Goal: Information Seeking & Learning: Compare options

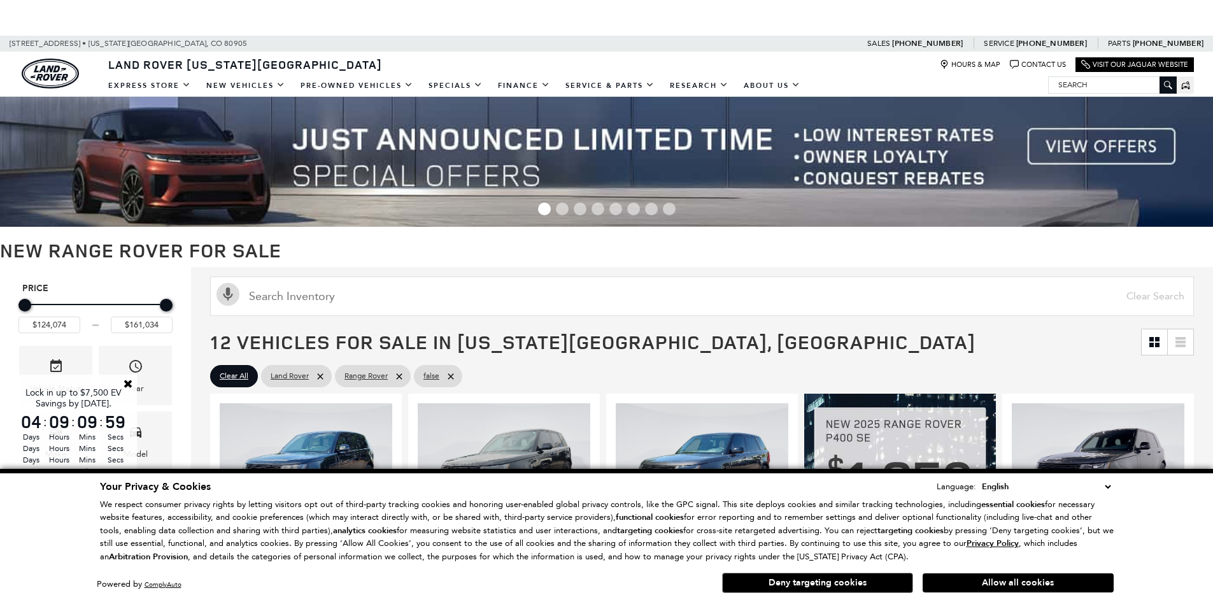
click at [1051, 580] on button "Allow all cookies" at bounding box center [1018, 582] width 191 height 19
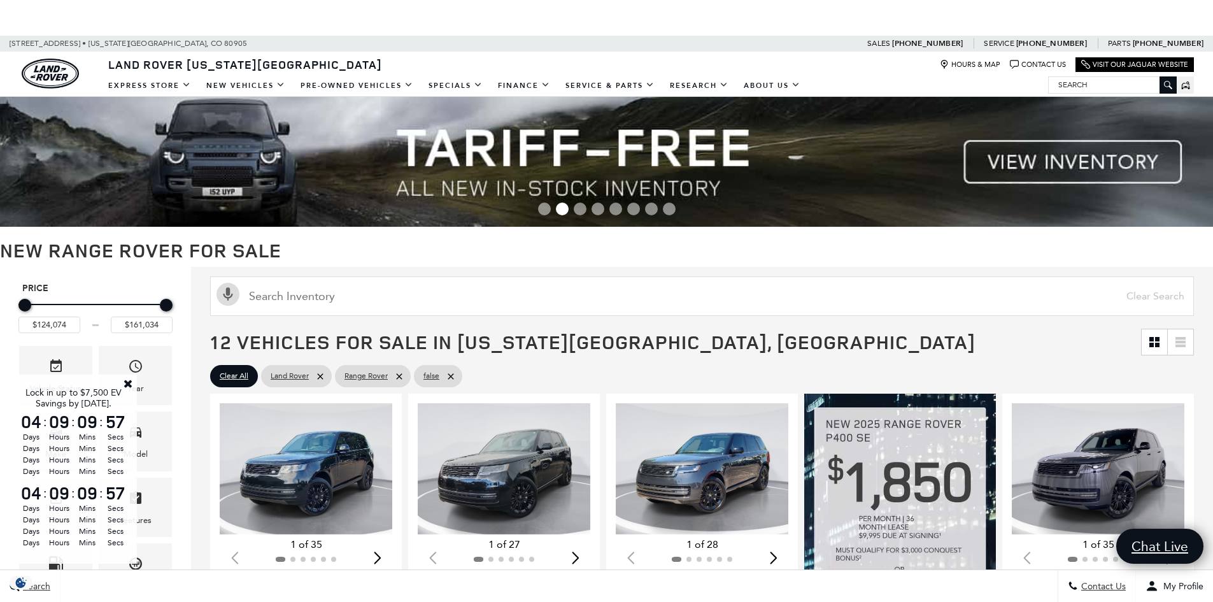
click at [129, 383] on link "Close" at bounding box center [127, 383] width 11 height 11
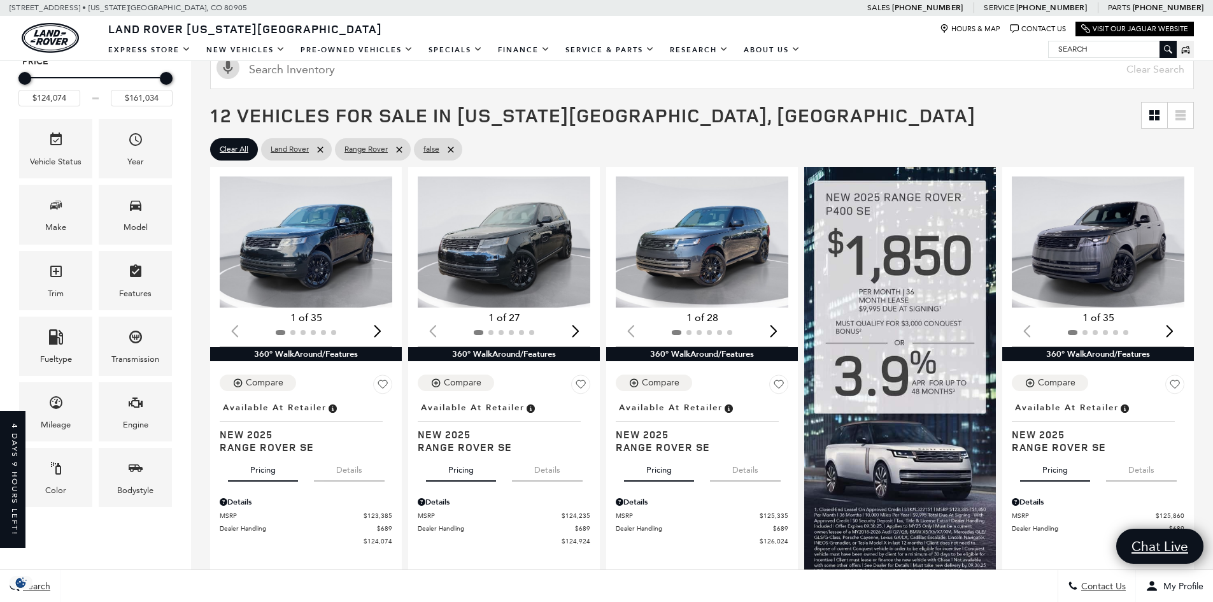
drag, startPoint x: 143, startPoint y: 274, endPoint x: 174, endPoint y: 169, distance: 109.8
click at [143, 274] on icon "Features" at bounding box center [135, 271] width 15 height 15
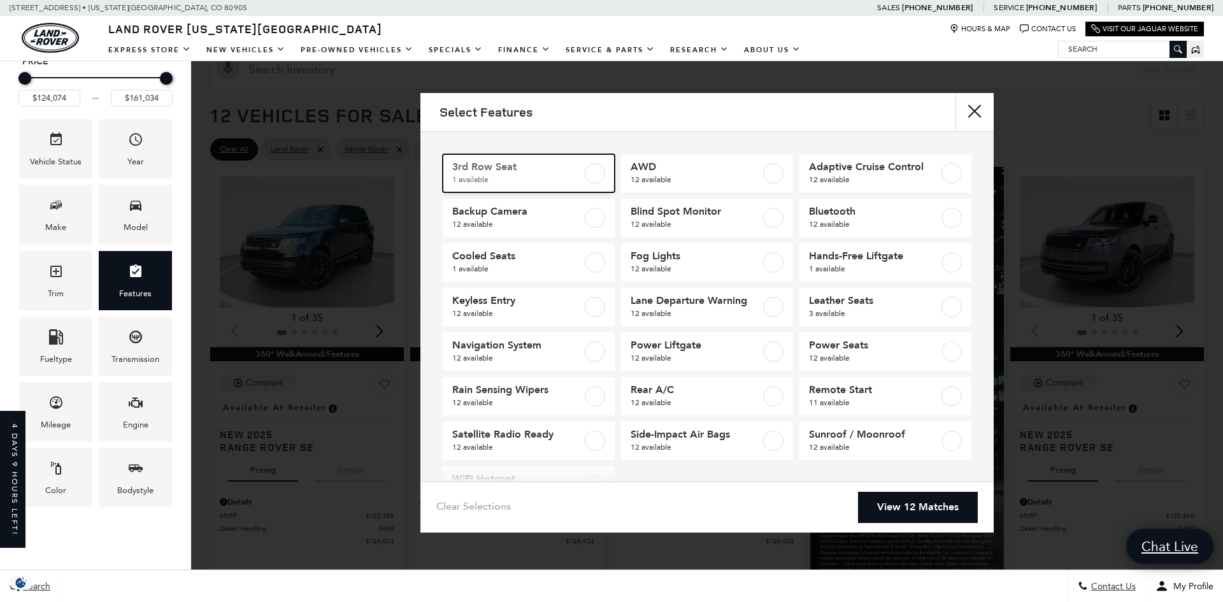
click at [602, 174] on link "3rd Row Seat 1 available" at bounding box center [529, 173] width 172 height 38
type input "$161,034"
checkbox input "true"
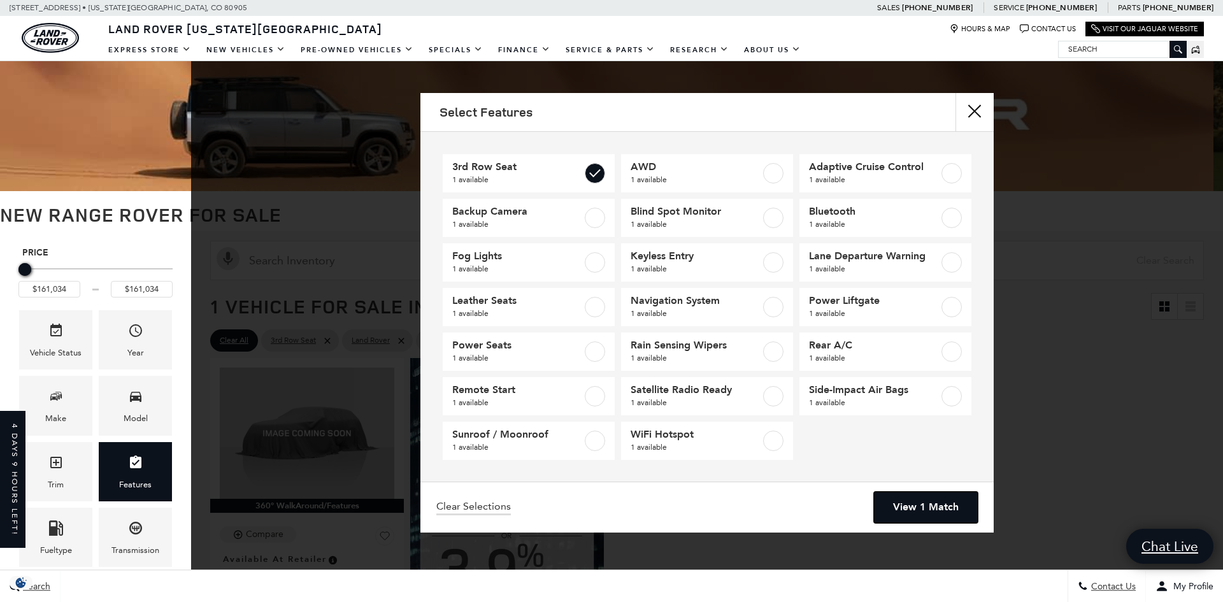
click at [917, 499] on link "View 1 Match" at bounding box center [926, 507] width 104 height 31
